Goal: Task Accomplishment & Management: Manage account settings

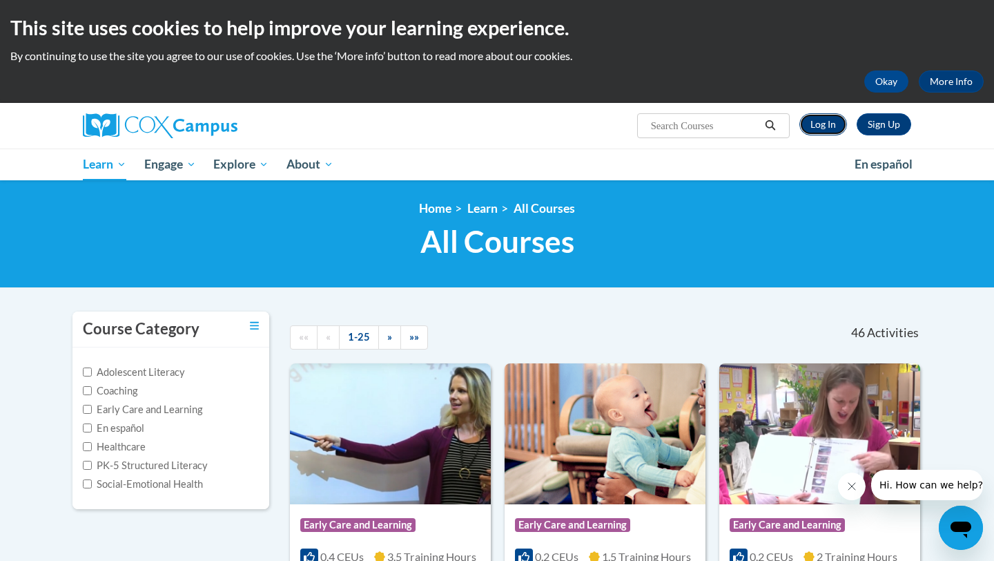
click at [811, 128] on link "Log In" at bounding box center [824, 124] width 48 height 22
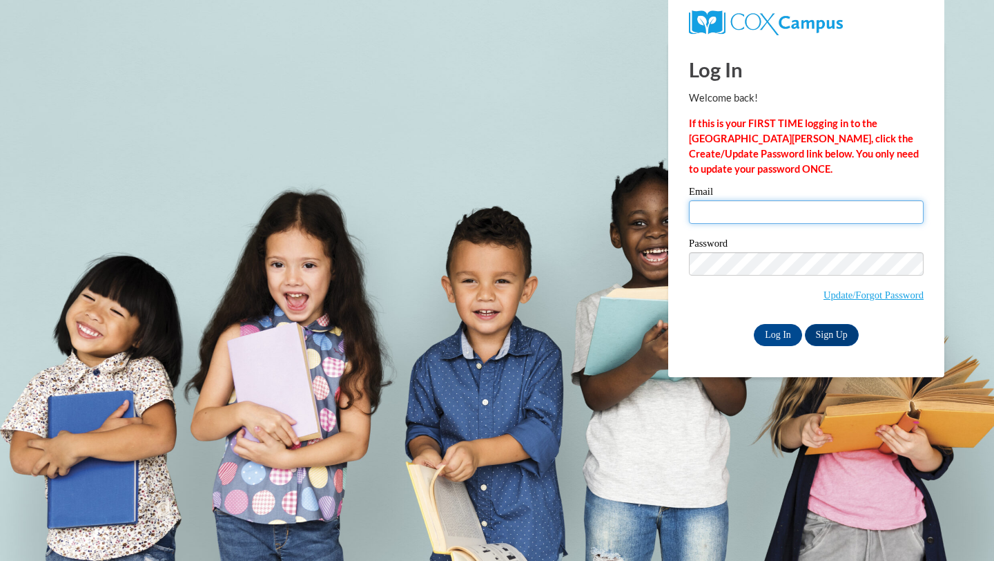
click at [762, 202] on input "Email" at bounding box center [806, 211] width 235 height 23
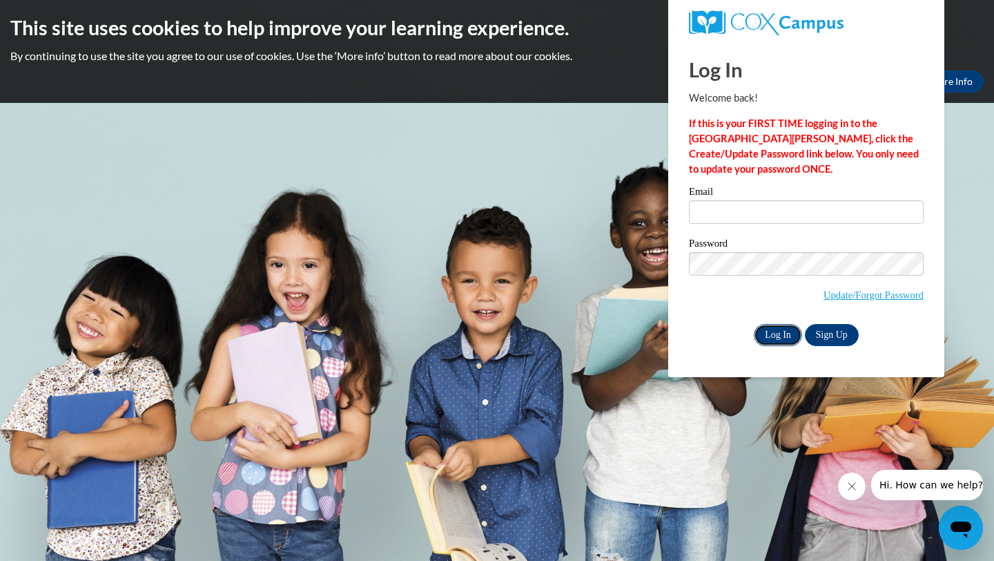
click at [779, 327] on input "Log In" at bounding box center [778, 335] width 48 height 22
click at [779, 216] on input "Email" at bounding box center [806, 211] width 235 height 23
click at [782, 215] on input "Email" at bounding box center [806, 211] width 235 height 23
type input "Michelle.Iwanaka@k12.hi.us"
click at [788, 336] on input "Log In" at bounding box center [778, 335] width 48 height 22
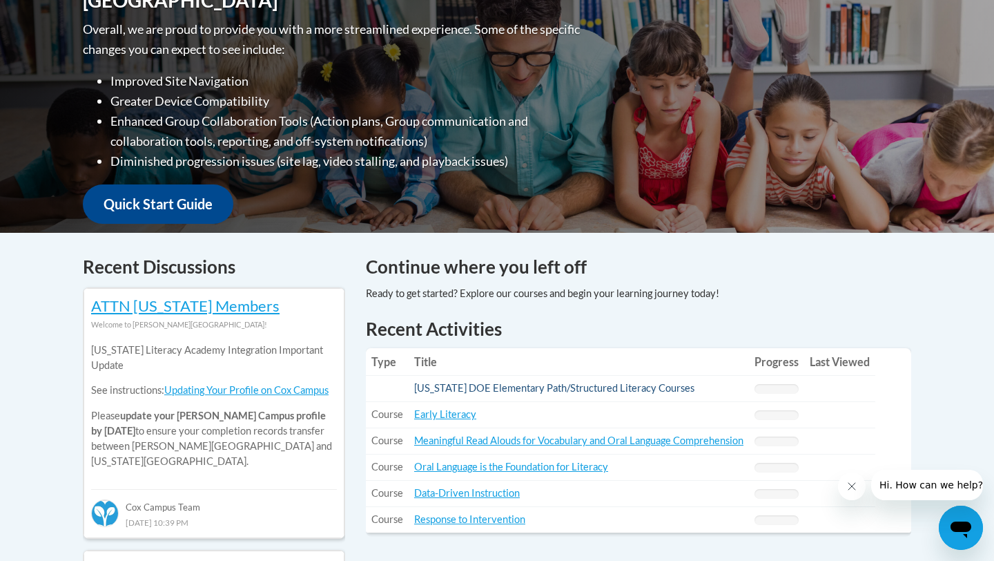
scroll to position [348, 0]
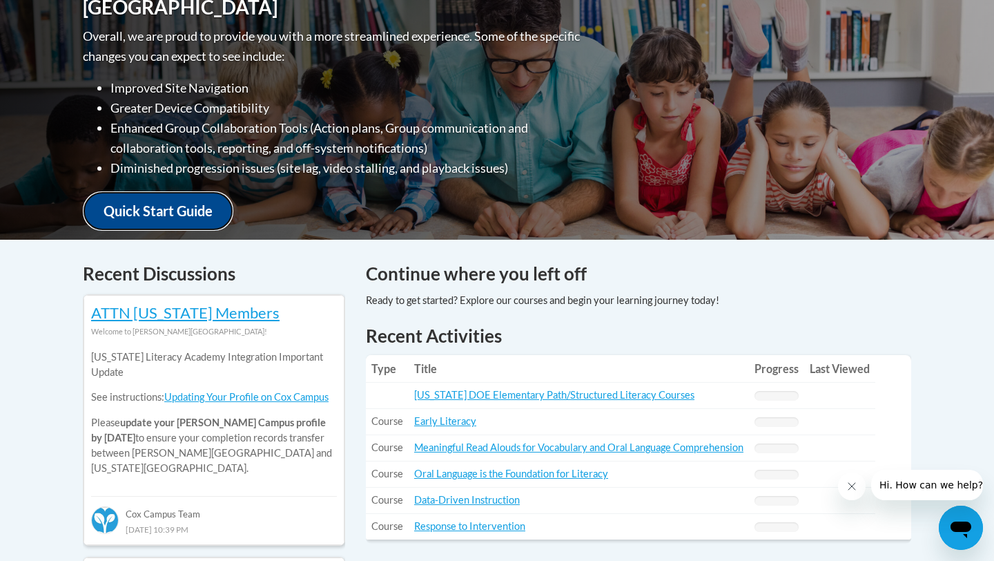
click at [182, 213] on link "Quick Start Guide" at bounding box center [158, 210] width 151 height 39
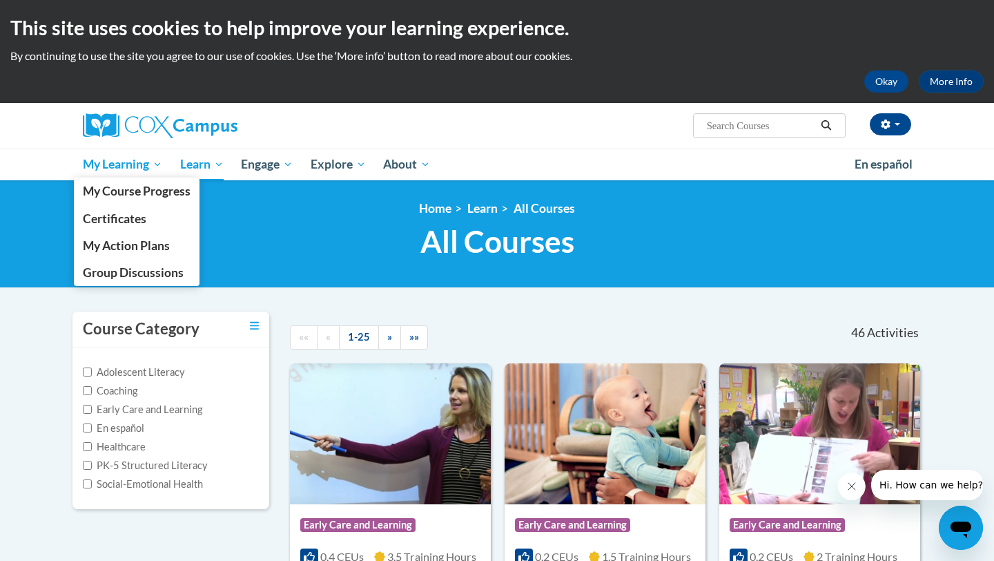
click at [144, 162] on span "My Learning" at bounding box center [122, 164] width 79 height 17
click at [143, 186] on span "My Course Progress" at bounding box center [137, 191] width 108 height 15
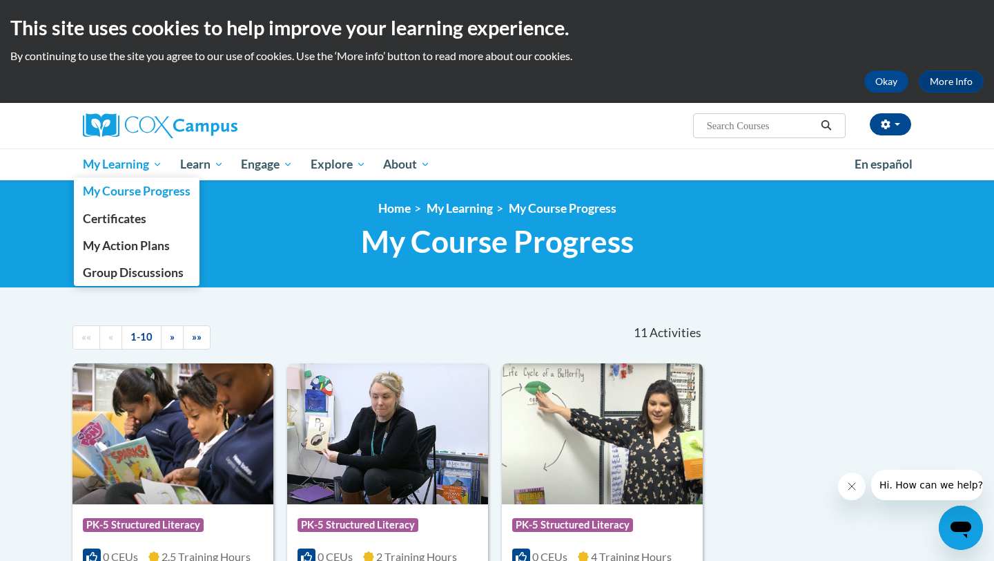
click at [134, 166] on span "My Learning" at bounding box center [122, 164] width 79 height 17
click at [130, 245] on span "My Action Plans" at bounding box center [126, 245] width 87 height 15
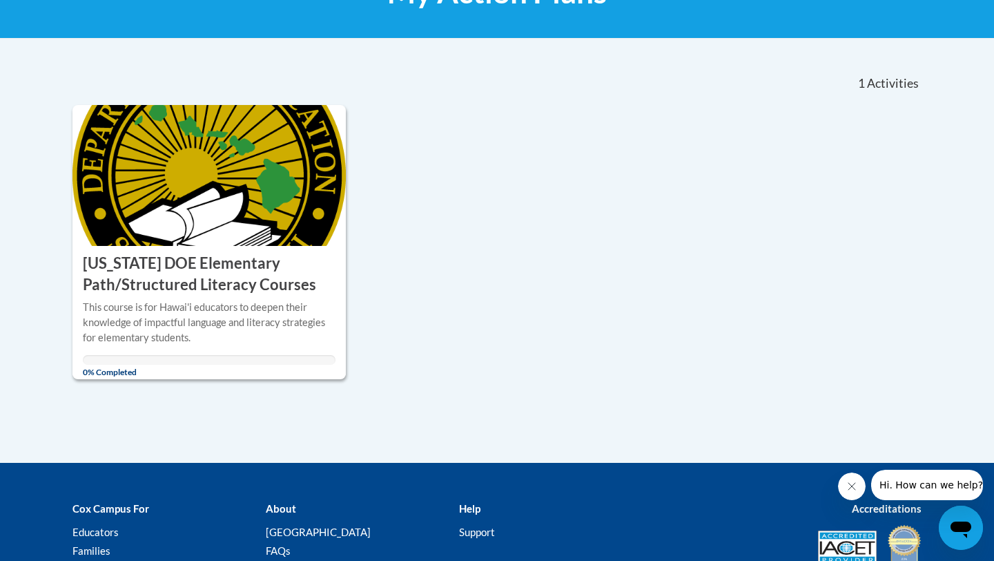
scroll to position [272, 0]
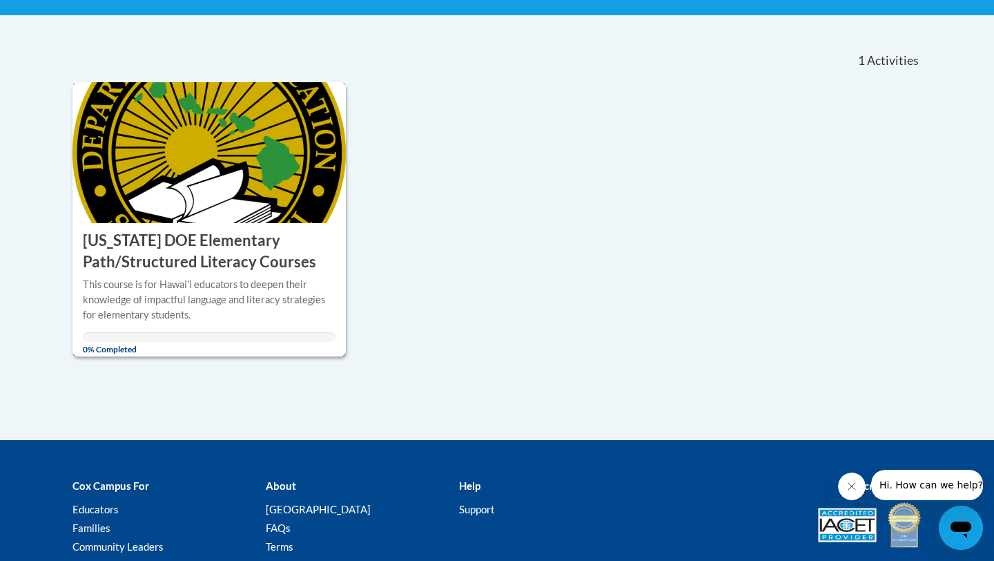
click at [135, 229] on div "ACTION PLAN Hawaii DOE Elementary Path/Structured Literacy Courses" at bounding box center [209, 248] width 273 height 50
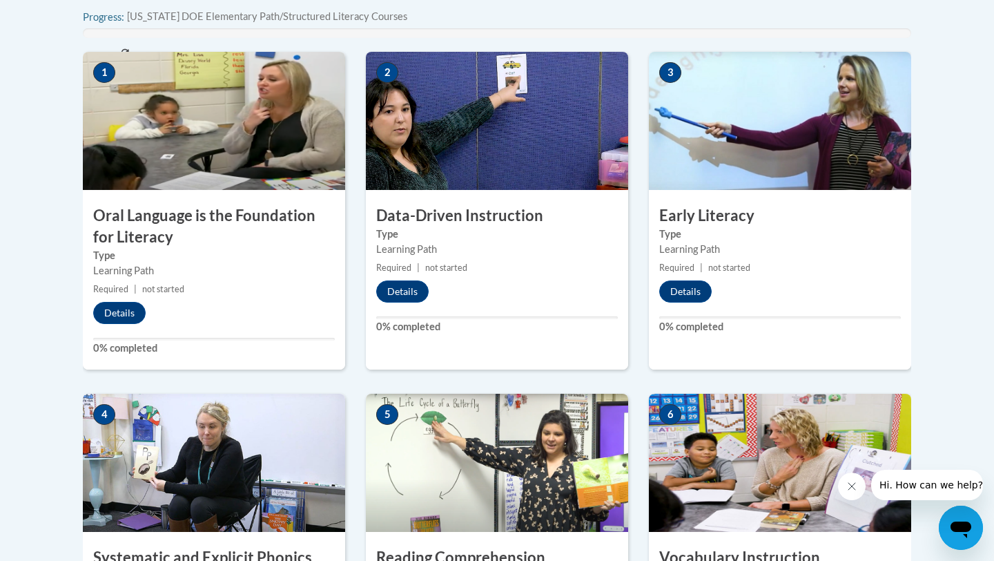
scroll to position [510, 0]
